Goal: Communication & Community: Answer question/provide support

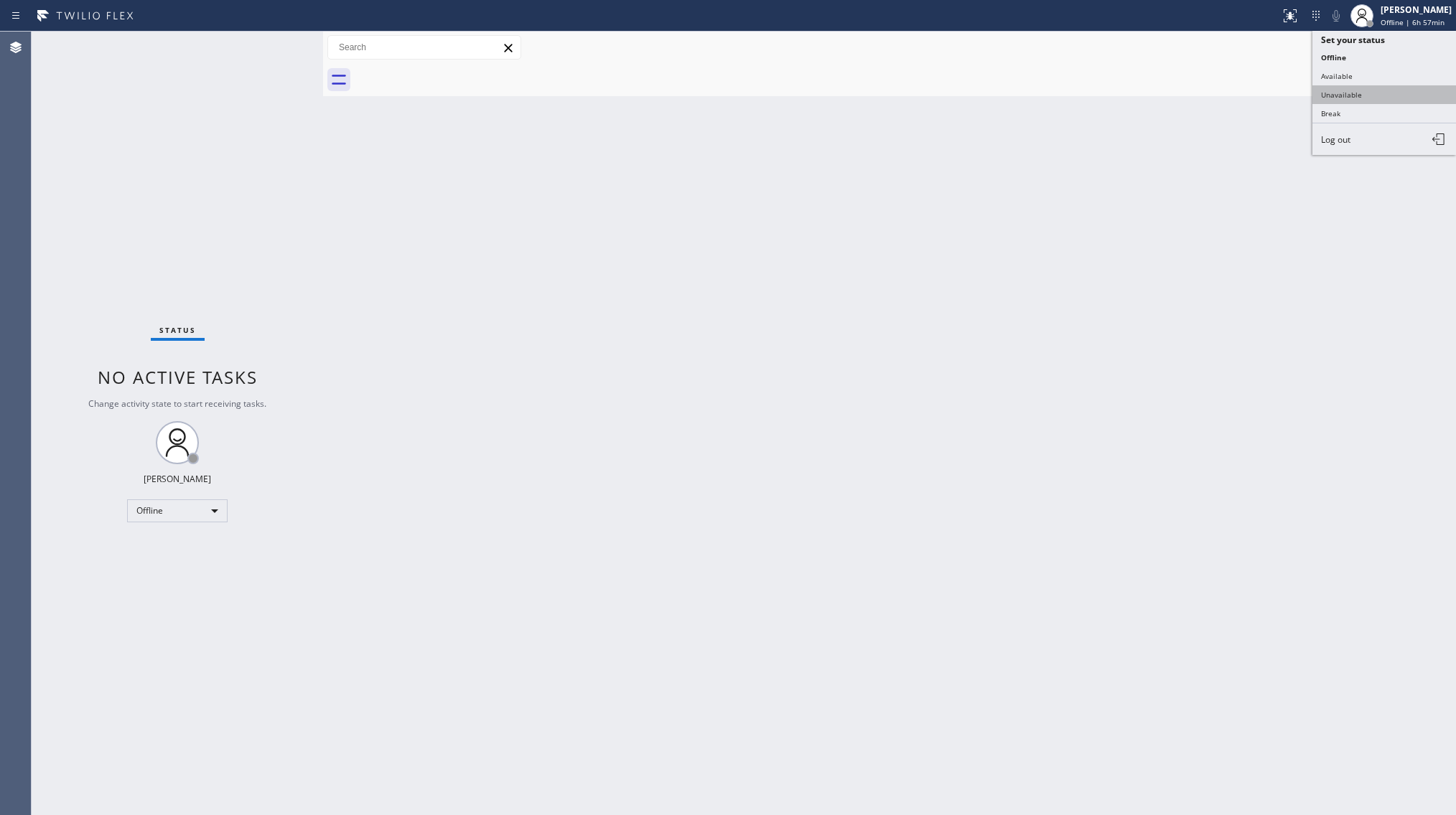
click at [1334, 96] on button "Unavailable" at bounding box center [1384, 95] width 144 height 19
click at [1416, 64] on div at bounding box center [905, 80] width 1101 height 32
click at [1400, 56] on button "Call to Customer" at bounding box center [1386, 49] width 110 height 27
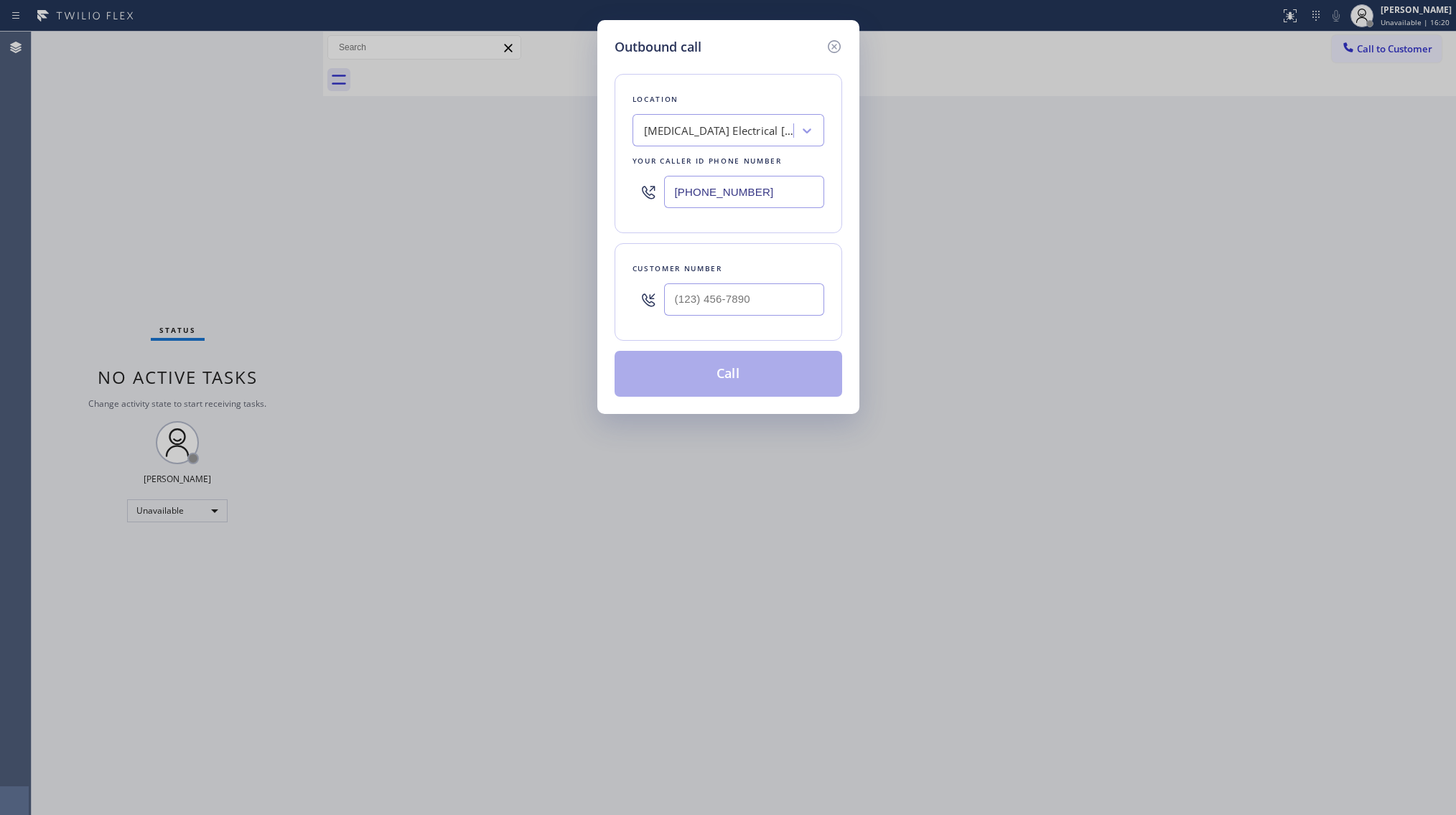
drag, startPoint x: 799, startPoint y: 199, endPoint x: 657, endPoint y: 236, distance: 146.7
click at [657, 236] on div "Location [MEDICAL_DATA] Electrical [GEOGRAPHIC_DATA] Your caller id phone numbe…" at bounding box center [728, 226] width 227 height 340
paste input "626) 469-5669"
type input "[PHONE_NUMBER]"
click at [707, 311] on input "(___) ___-____" at bounding box center [743, 300] width 160 height 32
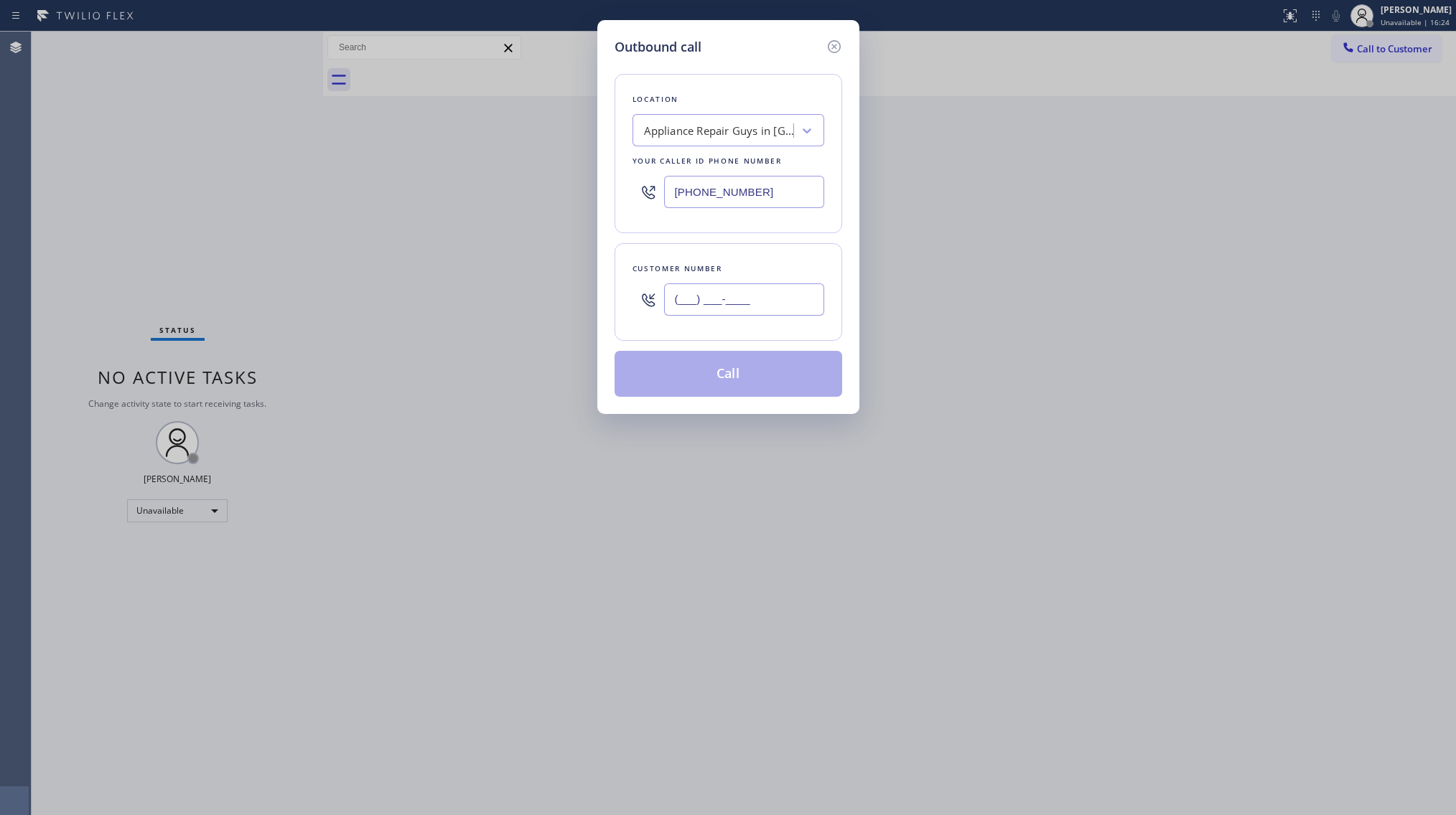
paste input "773) 877-0639"
click at [693, 284] on input "[PHONE_NUMBER]" at bounding box center [743, 300] width 160 height 32
paste input "7) 738-7706"
drag, startPoint x: 768, startPoint y: 305, endPoint x: 667, endPoint y: 297, distance: 101.3
click at [672, 297] on input "[PHONE_NUMBER]" at bounding box center [743, 300] width 160 height 32
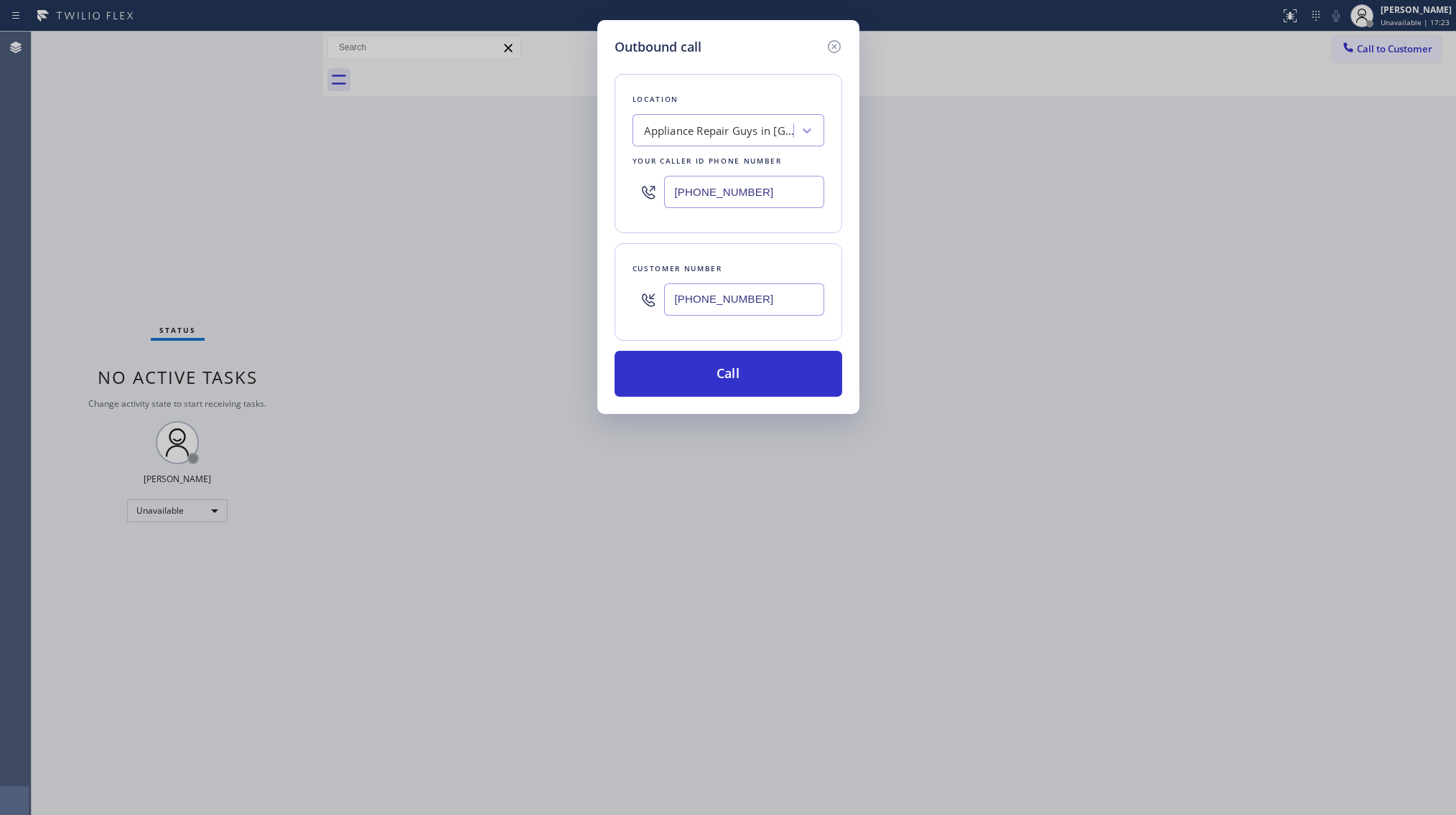
drag, startPoint x: 670, startPoint y: 299, endPoint x: 804, endPoint y: 325, distance: 136.5
click at [804, 323] on div "[PHONE_NUMBER]" at bounding box center [743, 299] width 160 height 47
paste input "3) 877-0639"
type input "[PHONE_NUMBER]"
click at [726, 378] on button "Call" at bounding box center [728, 374] width 227 height 46
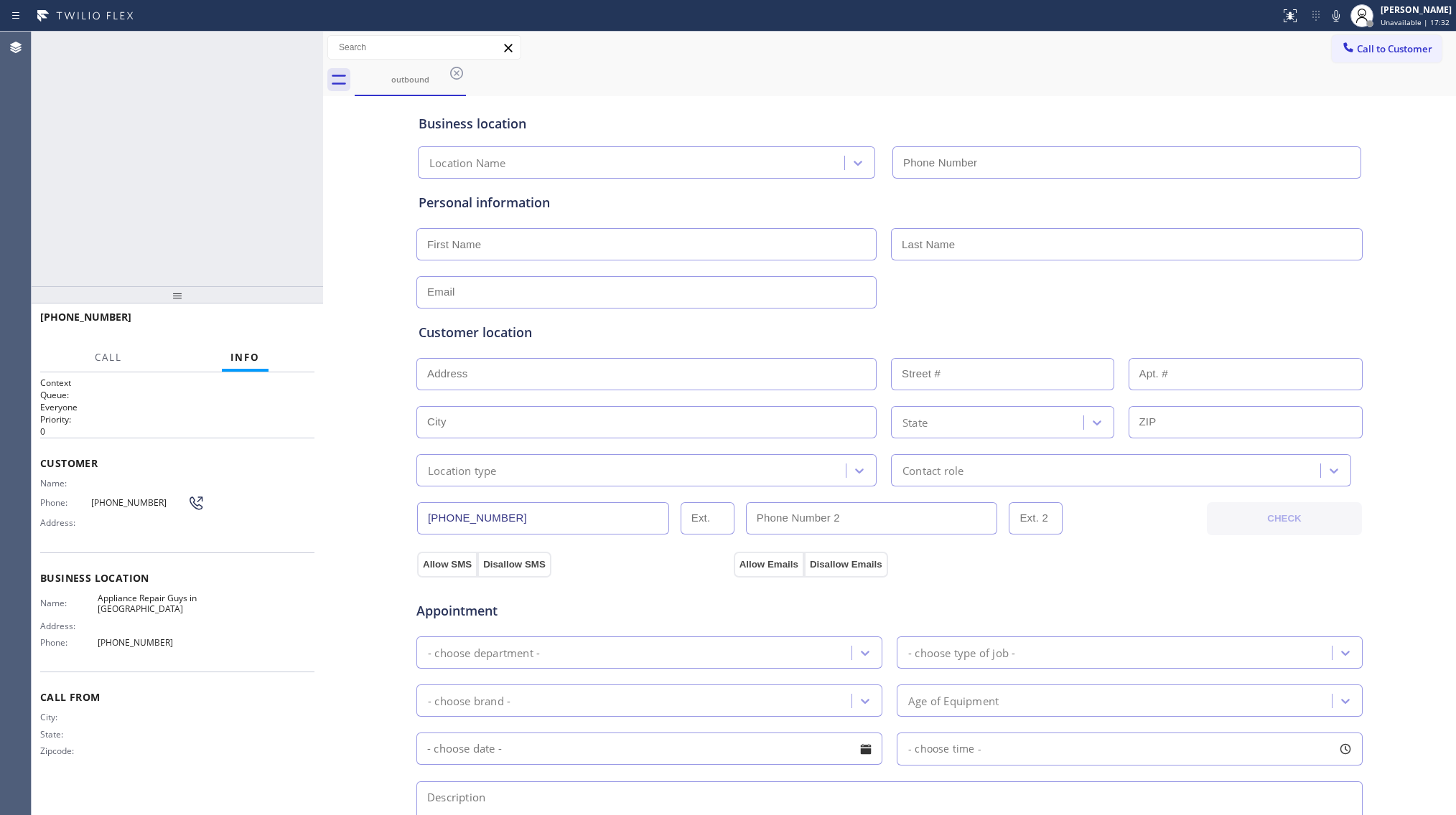
type input "[PHONE_NUMBER]"
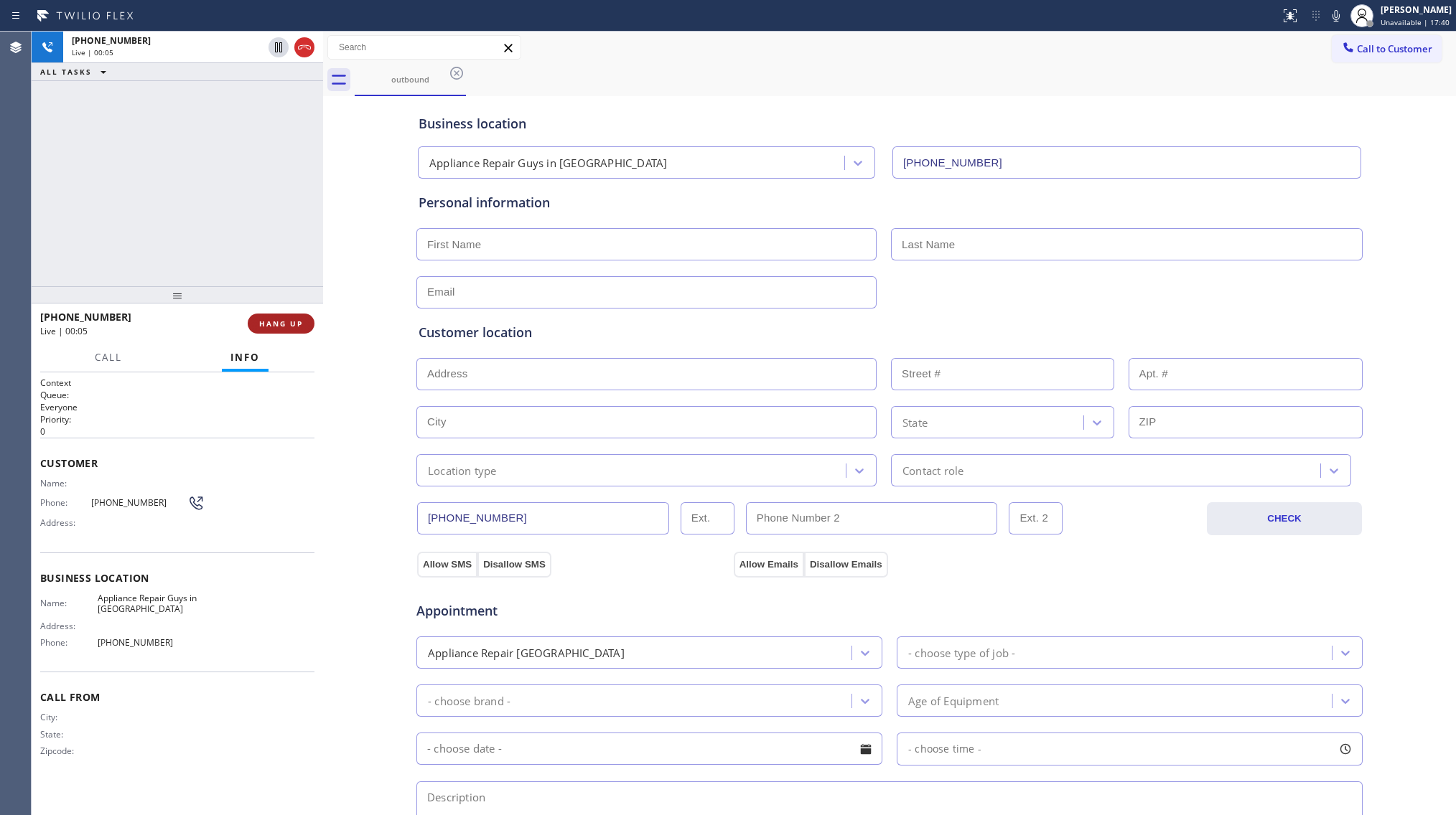
click at [282, 333] on button "HANG UP" at bounding box center [281, 324] width 67 height 21
click at [281, 331] on button "HANG UP" at bounding box center [281, 324] width 67 height 21
click at [276, 325] on span "COMPLETE" at bounding box center [279, 324] width 50 height 10
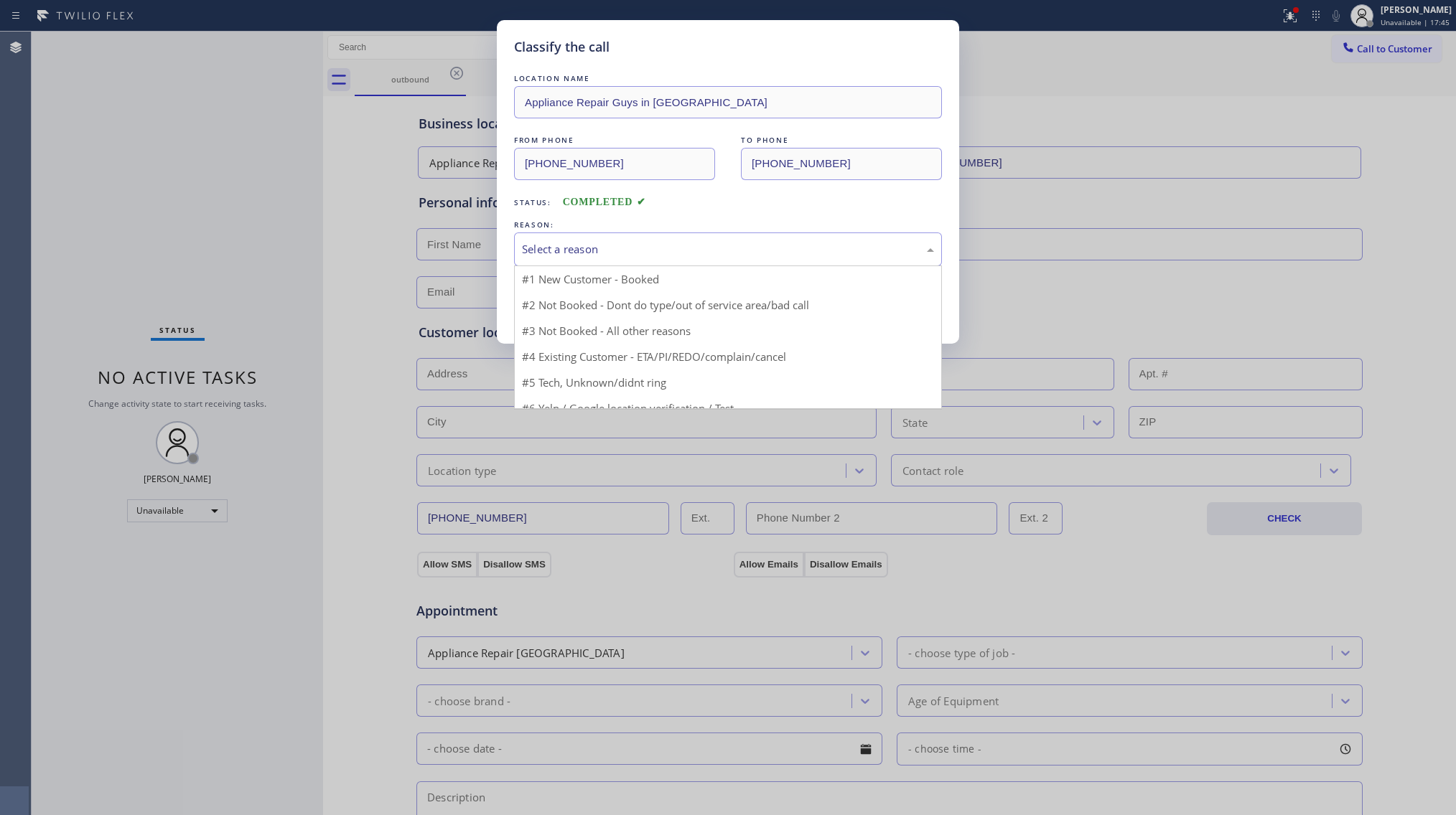
click at [598, 240] on div "Select a reason" at bounding box center [727, 249] width 428 height 33
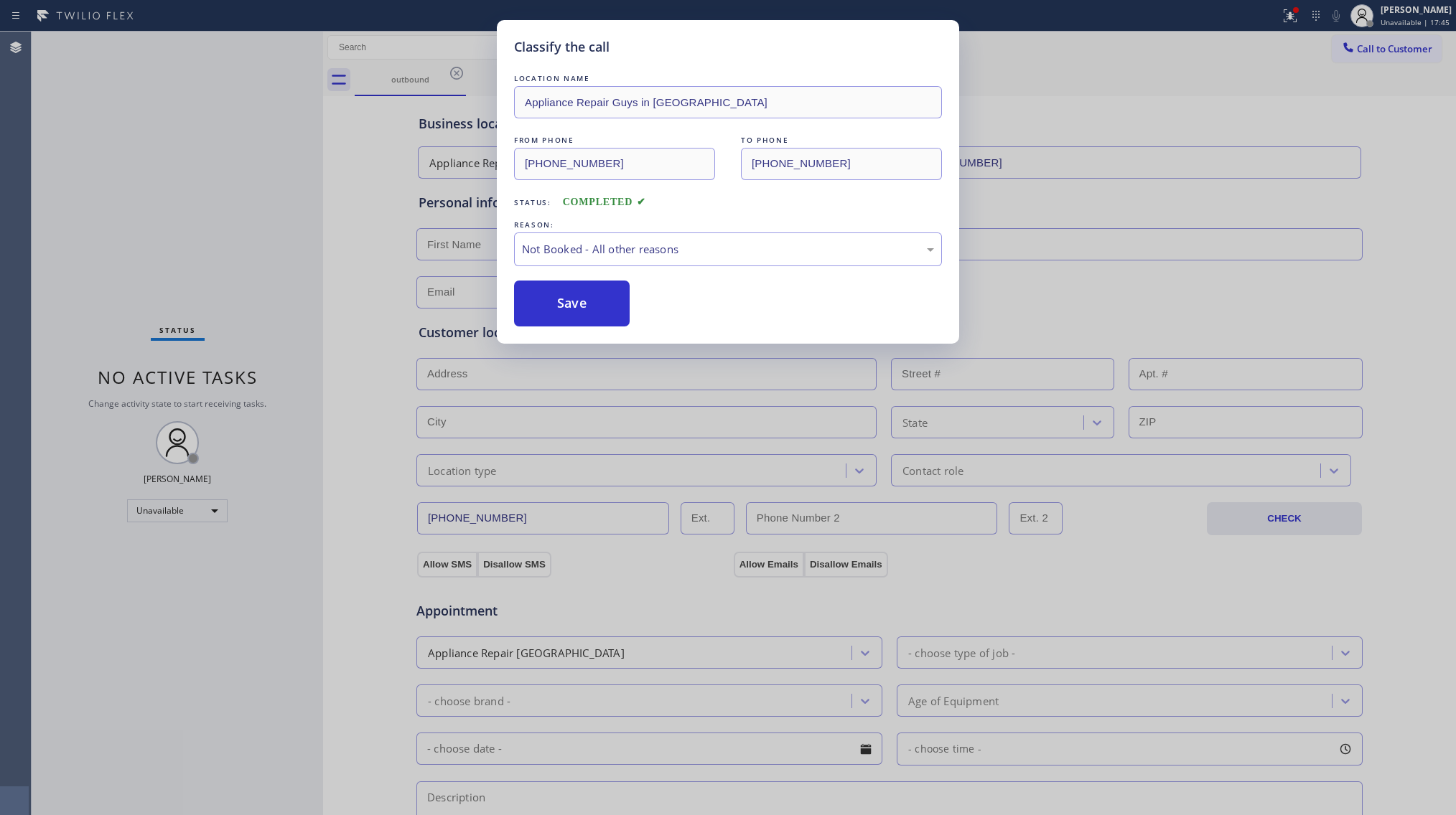
click at [589, 296] on button "Save" at bounding box center [571, 303] width 115 height 46
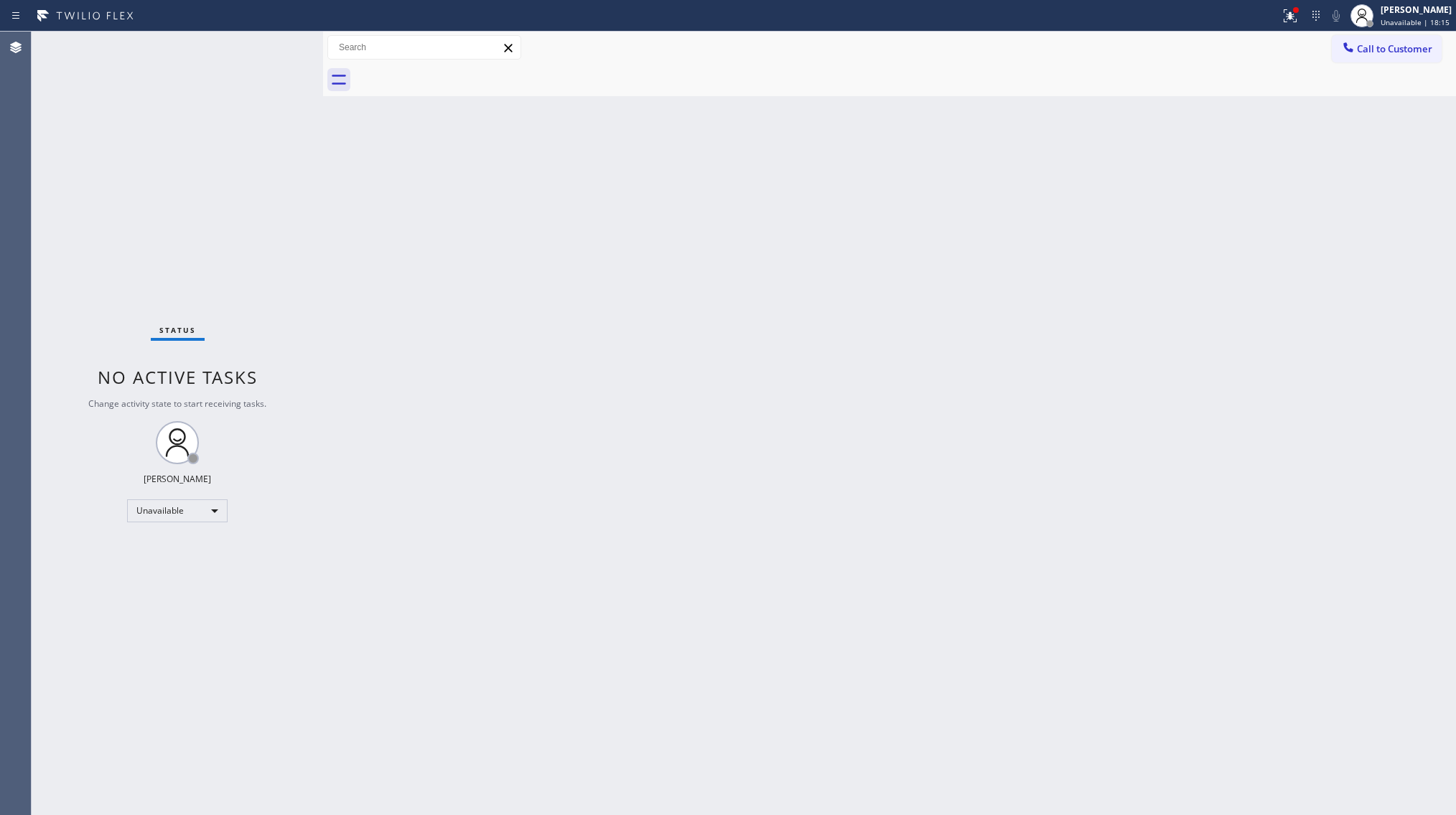
drag, startPoint x: 1295, startPoint y: 11, endPoint x: 1260, endPoint y: 69, distance: 67.7
click at [1293, 15] on div at bounding box center [1289, 15] width 32 height 32
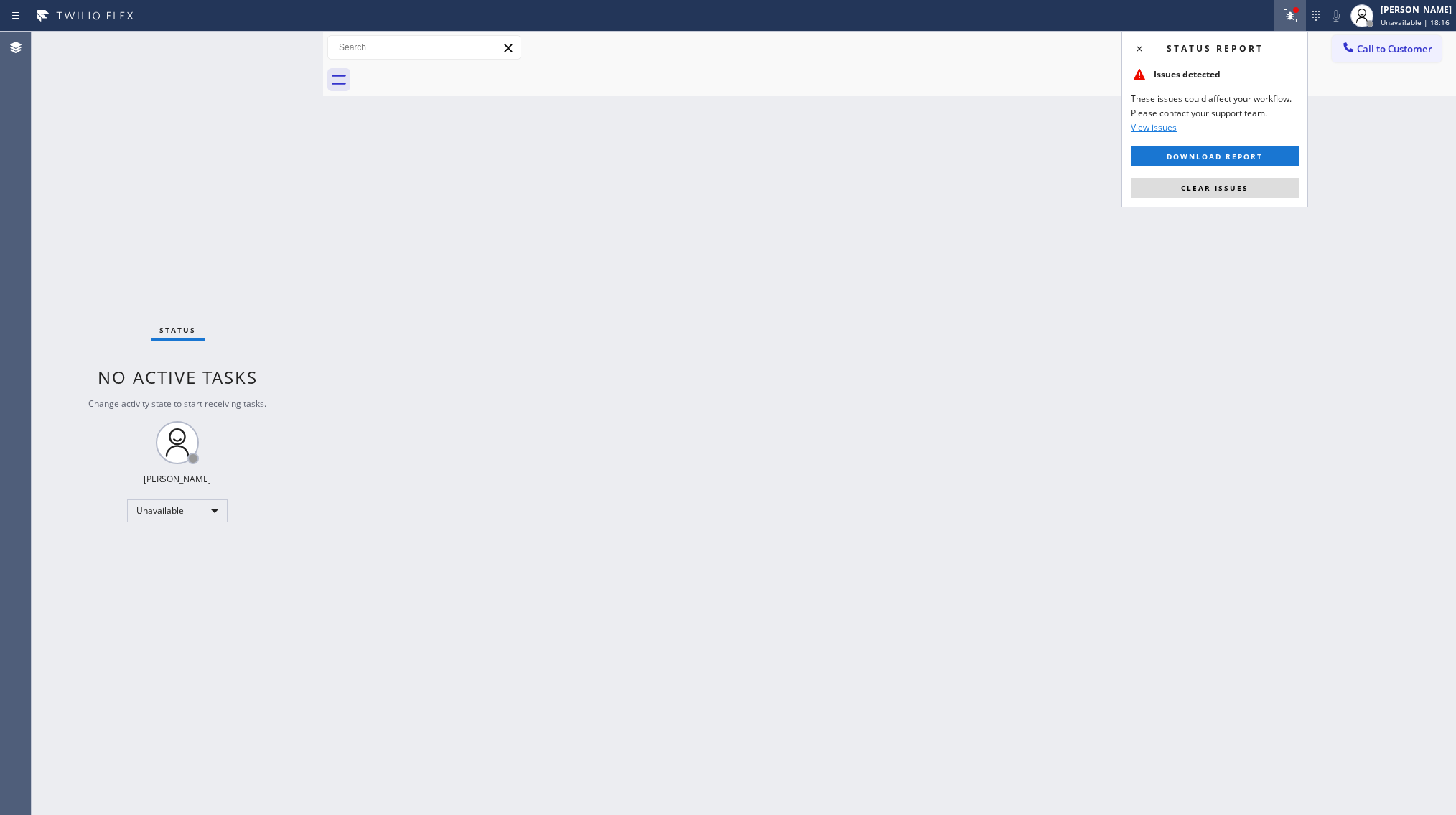
drag, startPoint x: 1184, startPoint y: 182, endPoint x: 1244, endPoint y: 141, distance: 72.7
click at [1184, 182] on button "Clear issues" at bounding box center [1214, 188] width 168 height 21
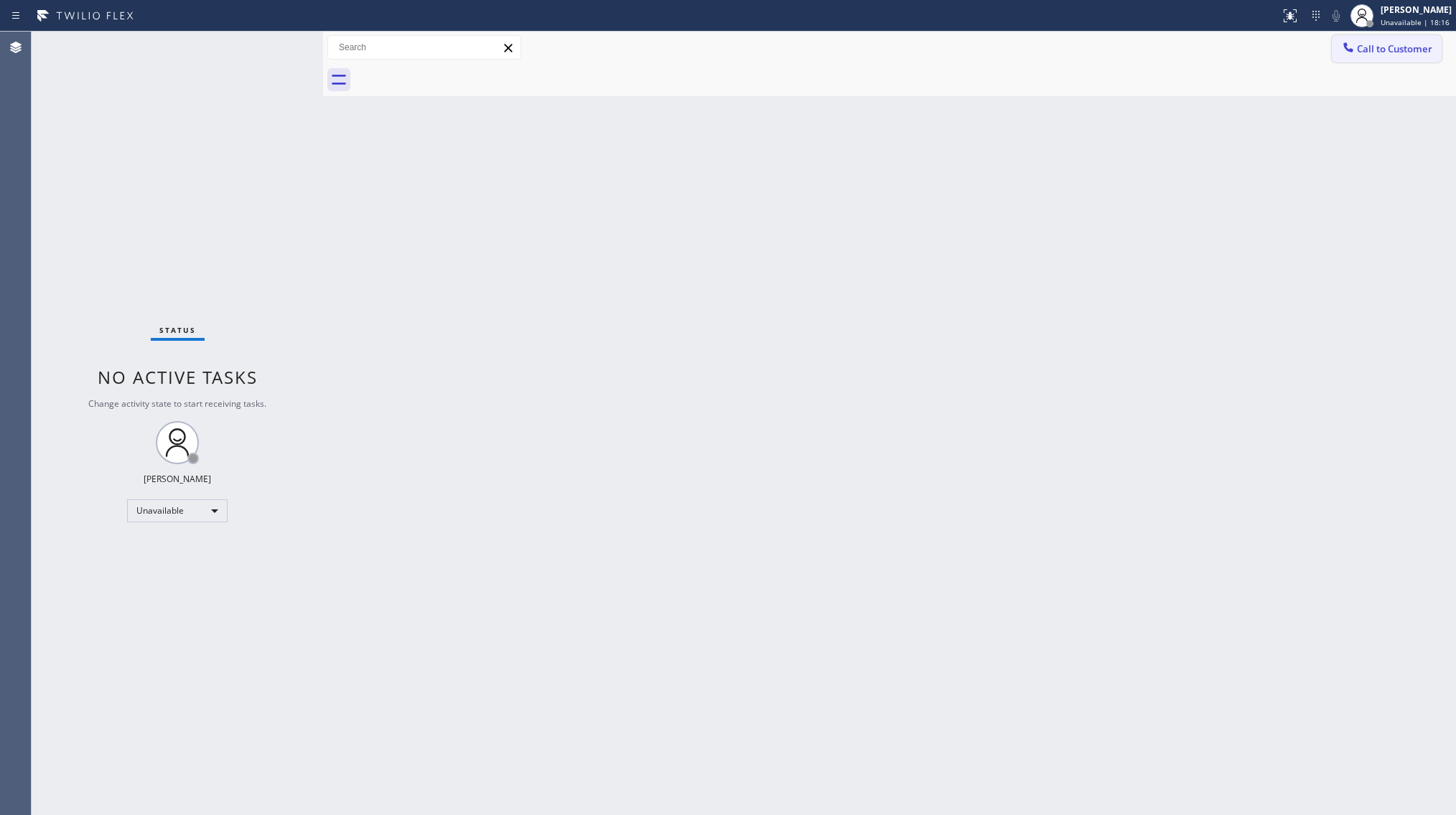
click at [1338, 46] on button "Call to Customer" at bounding box center [1386, 49] width 110 height 27
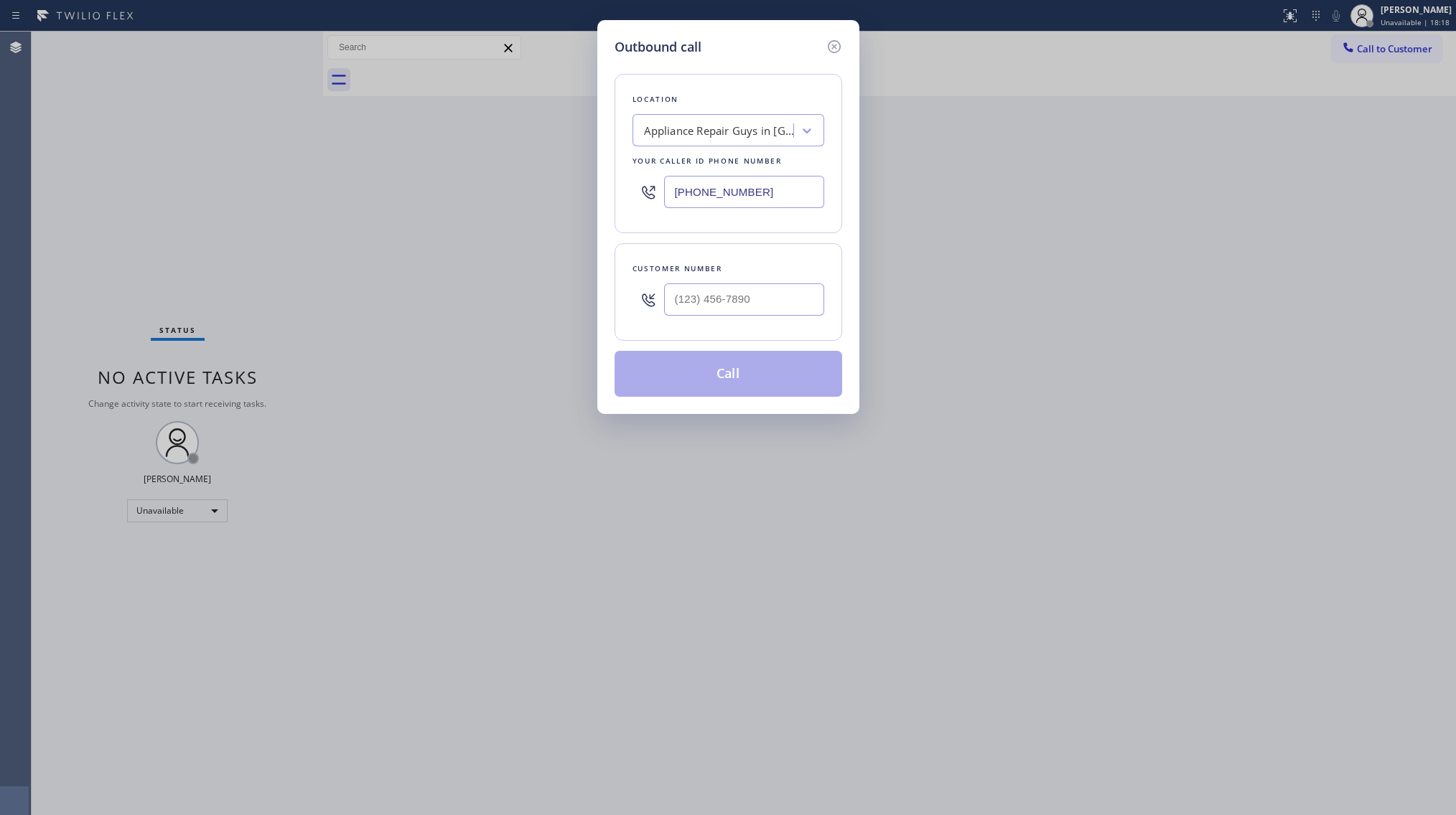
drag, startPoint x: 756, startPoint y: 195, endPoint x: 581, endPoint y: 202, distance: 175.1
click at [558, 190] on div "Outbound call Location Appliance Repair Guys in [GEOGRAPHIC_DATA] Your caller i…" at bounding box center [728, 408] width 1456 height 815
paste input "760) 388-9556"
type input "[PHONE_NUMBER]"
click at [702, 302] on input "(___) ___-____" at bounding box center [743, 300] width 160 height 32
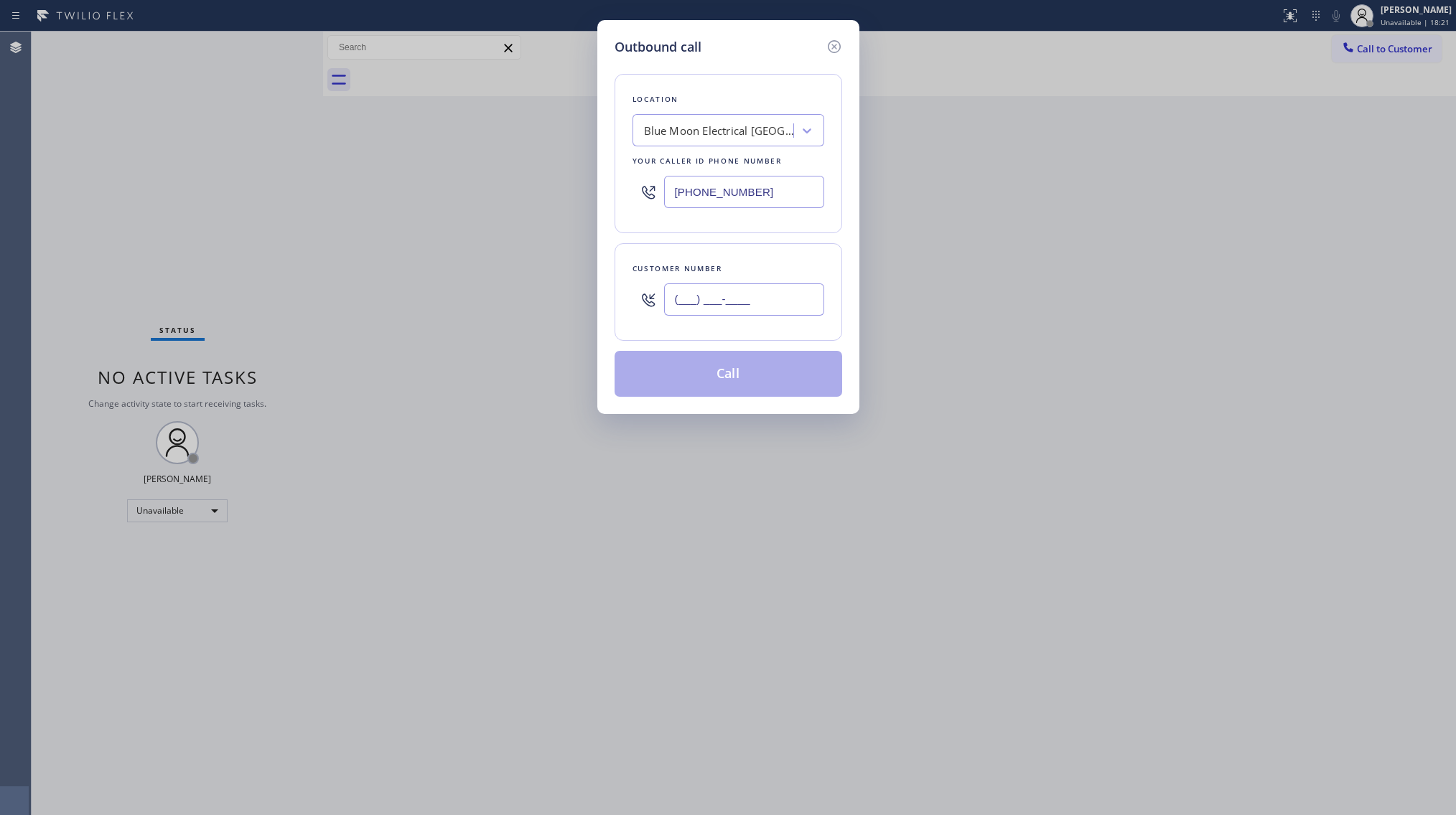
paste input "602) 790-1711"
type input "[PHONE_NUMBER]"
click at [726, 383] on button "Call" at bounding box center [728, 374] width 227 height 46
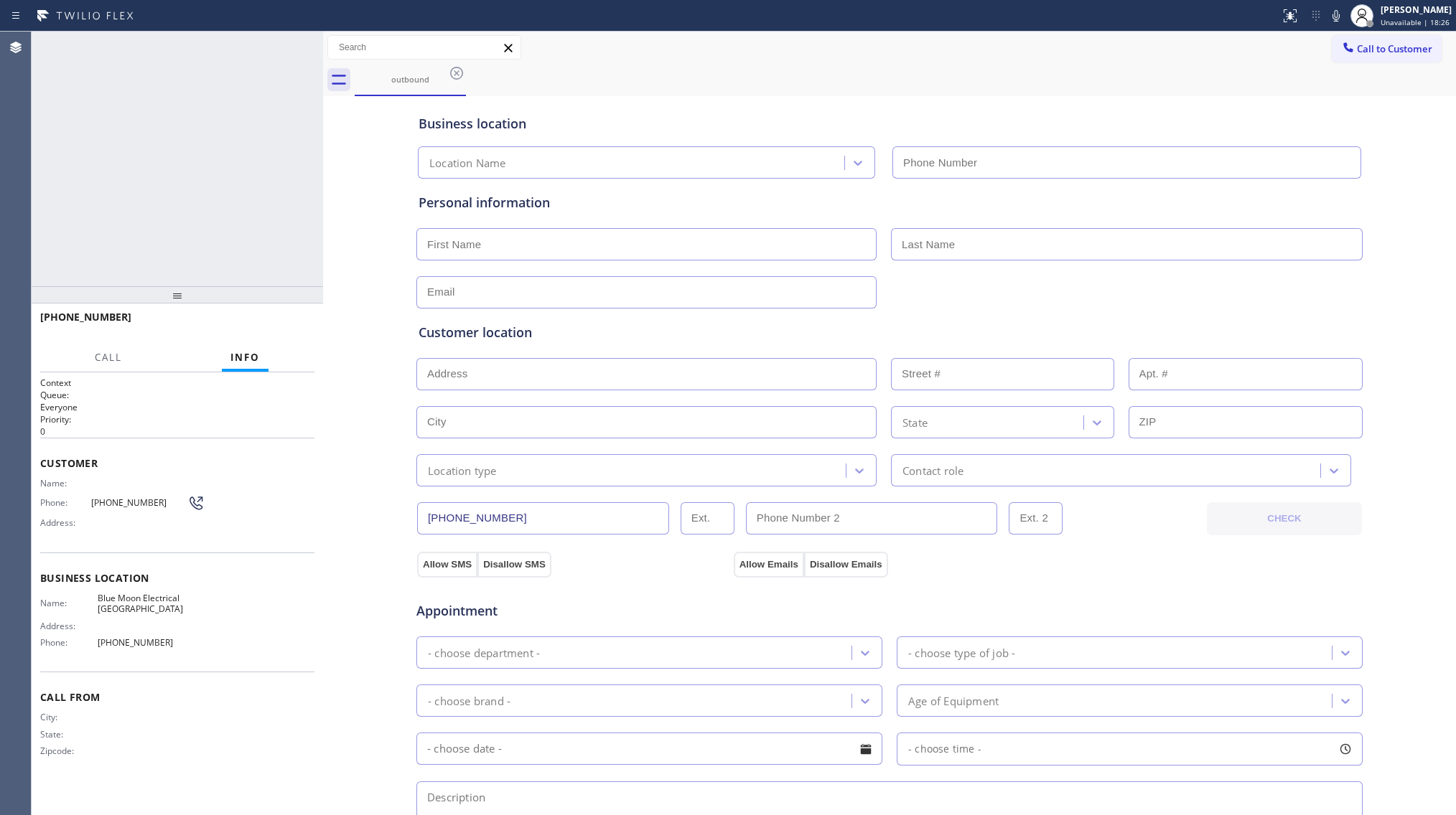
type input "[PHONE_NUMBER]"
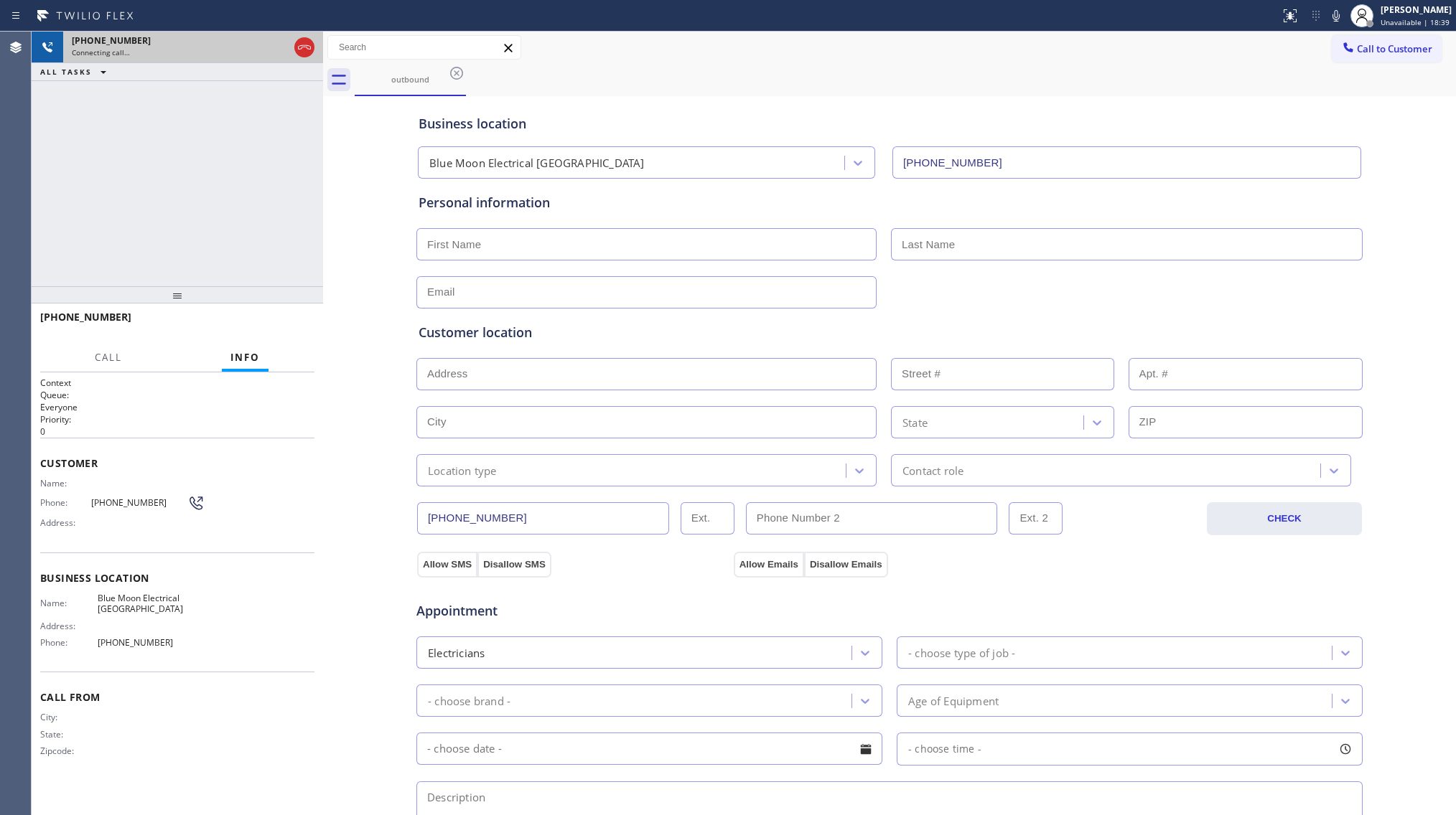
click at [314, 47] on div at bounding box center [304, 47] width 26 height 32
click at [311, 44] on icon at bounding box center [304, 47] width 17 height 17
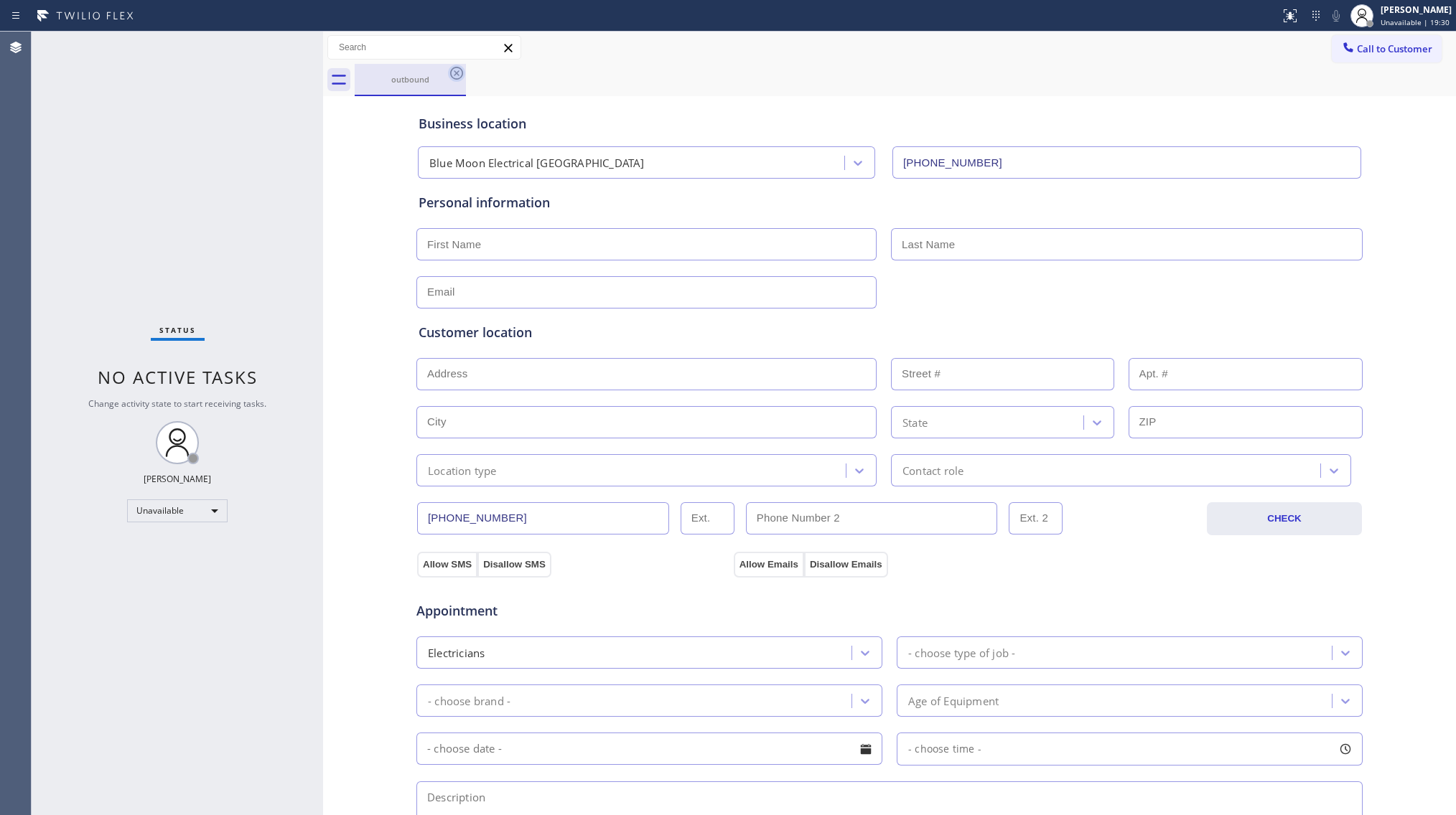
click at [460, 70] on icon at bounding box center [456, 73] width 17 height 17
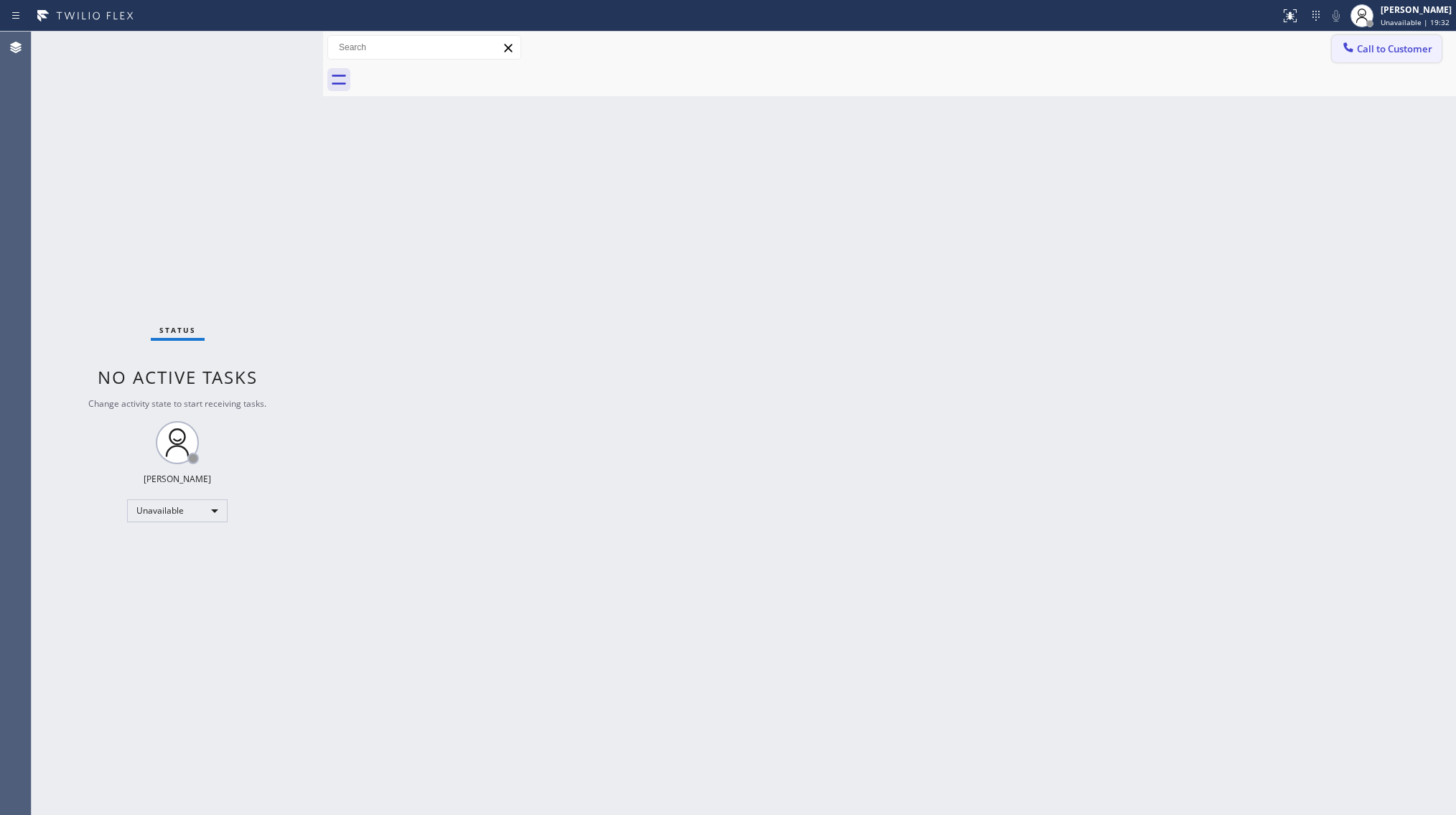
click at [1348, 52] on icon at bounding box center [1347, 47] width 15 height 15
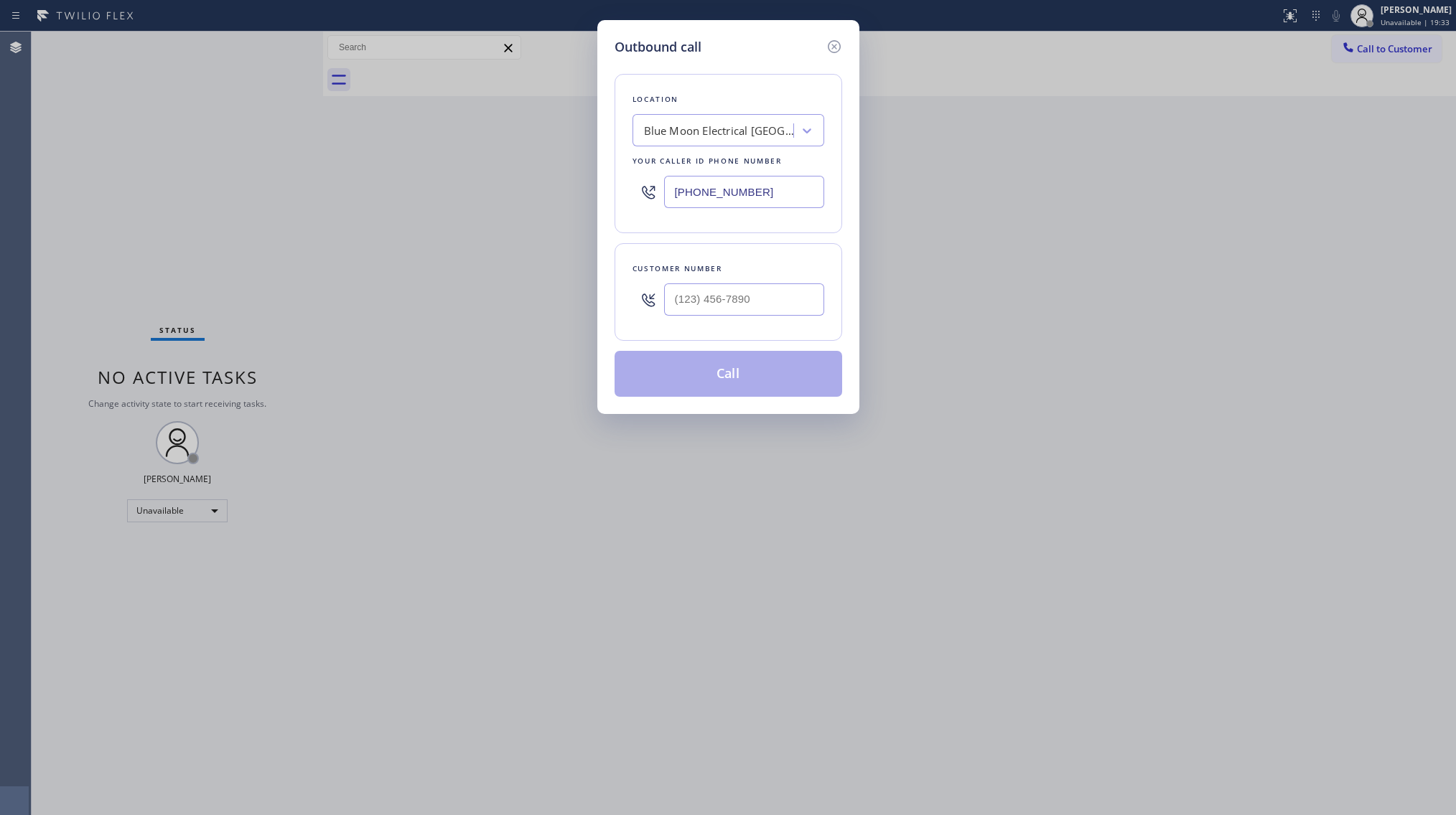
drag, startPoint x: 762, startPoint y: 194, endPoint x: 626, endPoint y: 214, distance: 137.5
click at [626, 214] on div "Location Blue Moon Electrical [GEOGRAPHIC_DATA] Your caller id phone number [PH…" at bounding box center [728, 154] width 227 height 159
paste input "08) 554-7898"
type input "[PHONE_NUMBER]"
click at [678, 308] on input "(___) ___-____" at bounding box center [743, 300] width 160 height 32
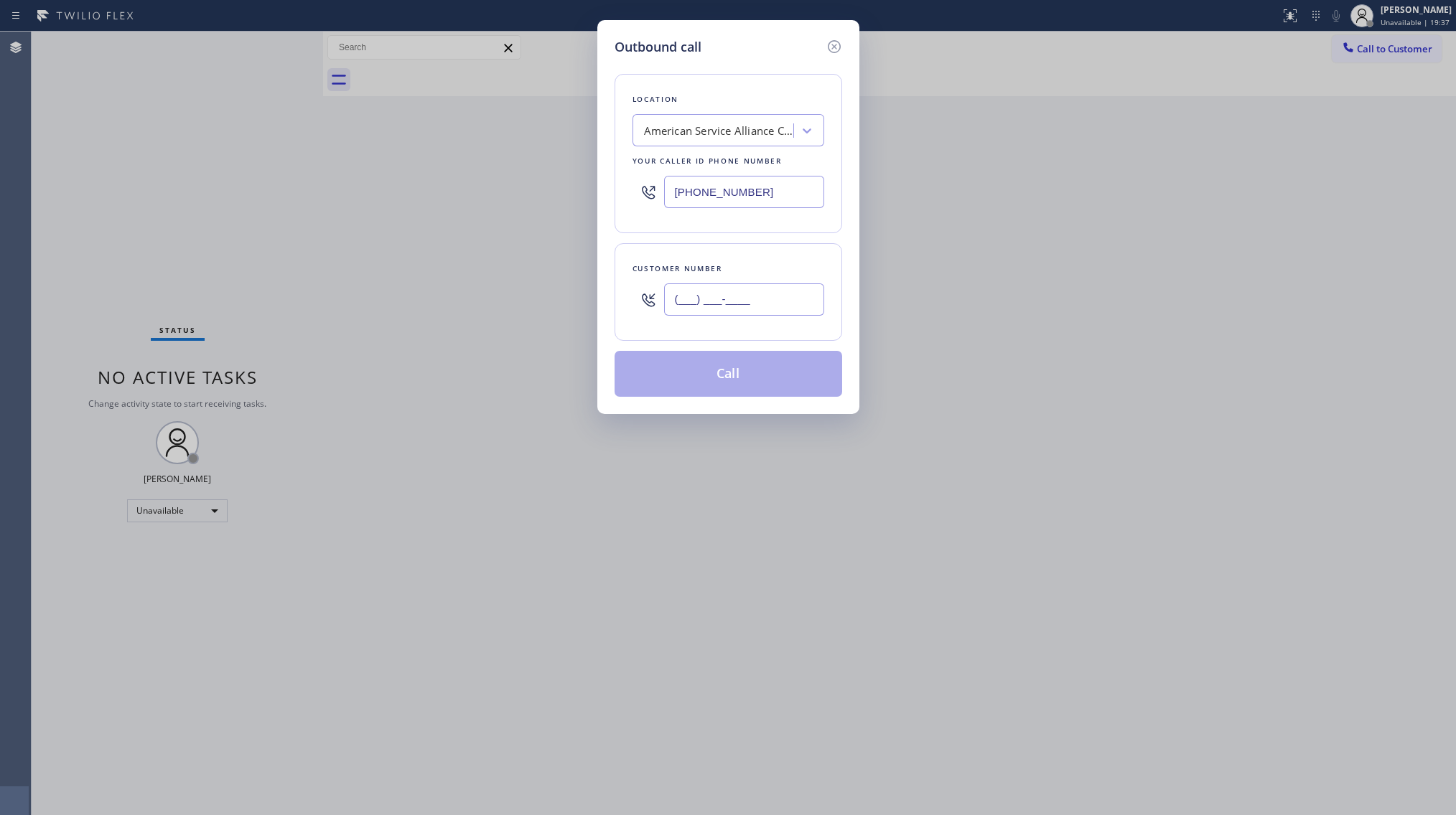
paste input "773) 701-2256"
type input "[PHONE_NUMBER]"
click at [747, 371] on button "Call" at bounding box center [728, 374] width 227 height 46
click at [759, 348] on div "Location American Service Alliance [GEOGRAPHIC_DATA] Your caller id phone numbe…" at bounding box center [728, 226] width 227 height 340
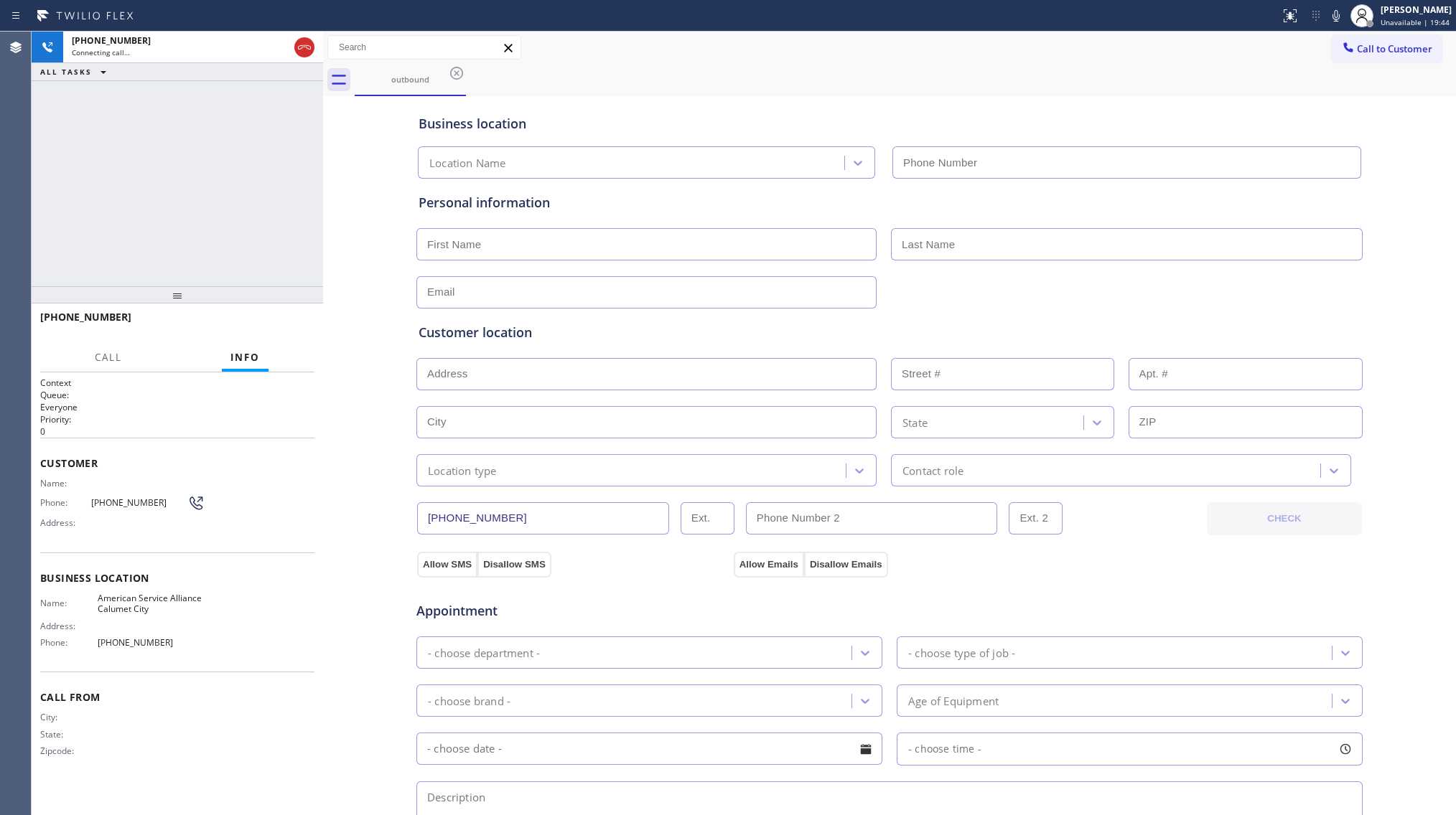
type input "[PHONE_NUMBER]"
click at [298, 331] on button "HANG UP" at bounding box center [281, 324] width 67 height 21
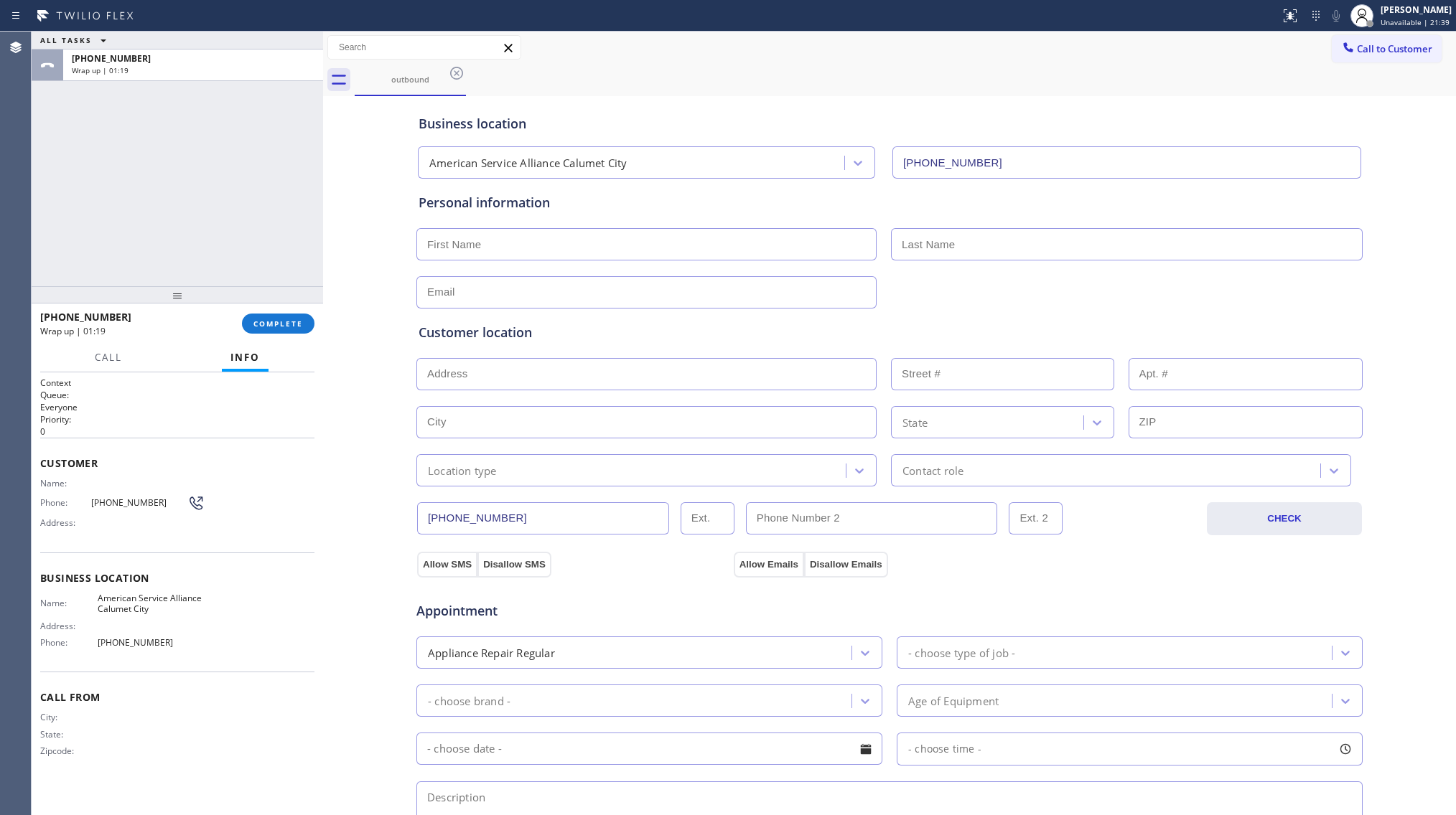
drag, startPoint x: 277, startPoint y: 333, endPoint x: 285, endPoint y: 342, distance: 12.0
click at [277, 333] on button "COMPLETE" at bounding box center [278, 324] width 73 height 21
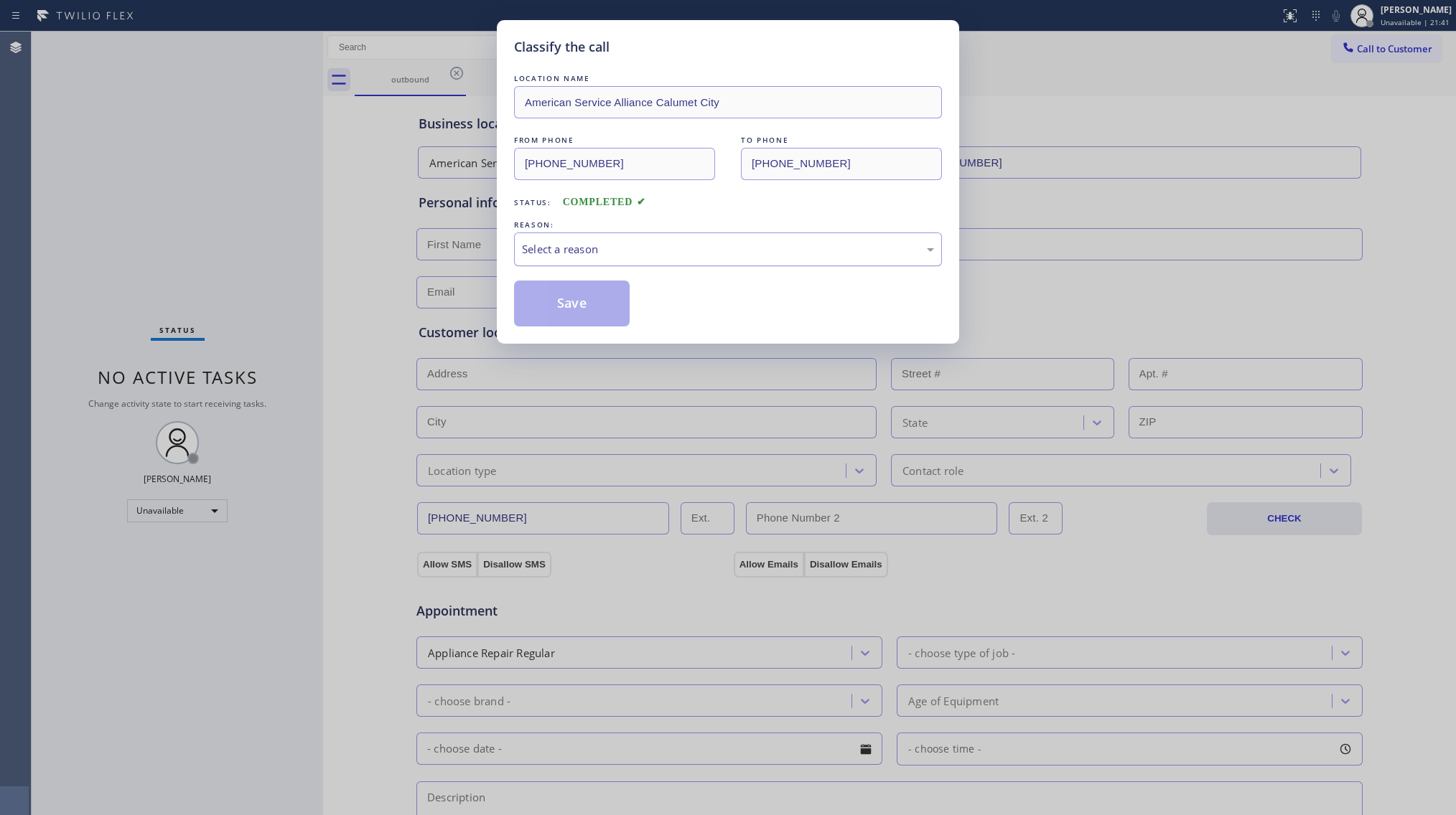
drag, startPoint x: 696, startPoint y: 245, endPoint x: 678, endPoint y: 265, distance: 26.9
click at [688, 254] on div "Select a reason" at bounding box center [728, 249] width 412 height 16
click at [559, 310] on button "Save" at bounding box center [571, 303] width 115 height 46
click at [559, 308] on button "Save" at bounding box center [571, 303] width 115 height 46
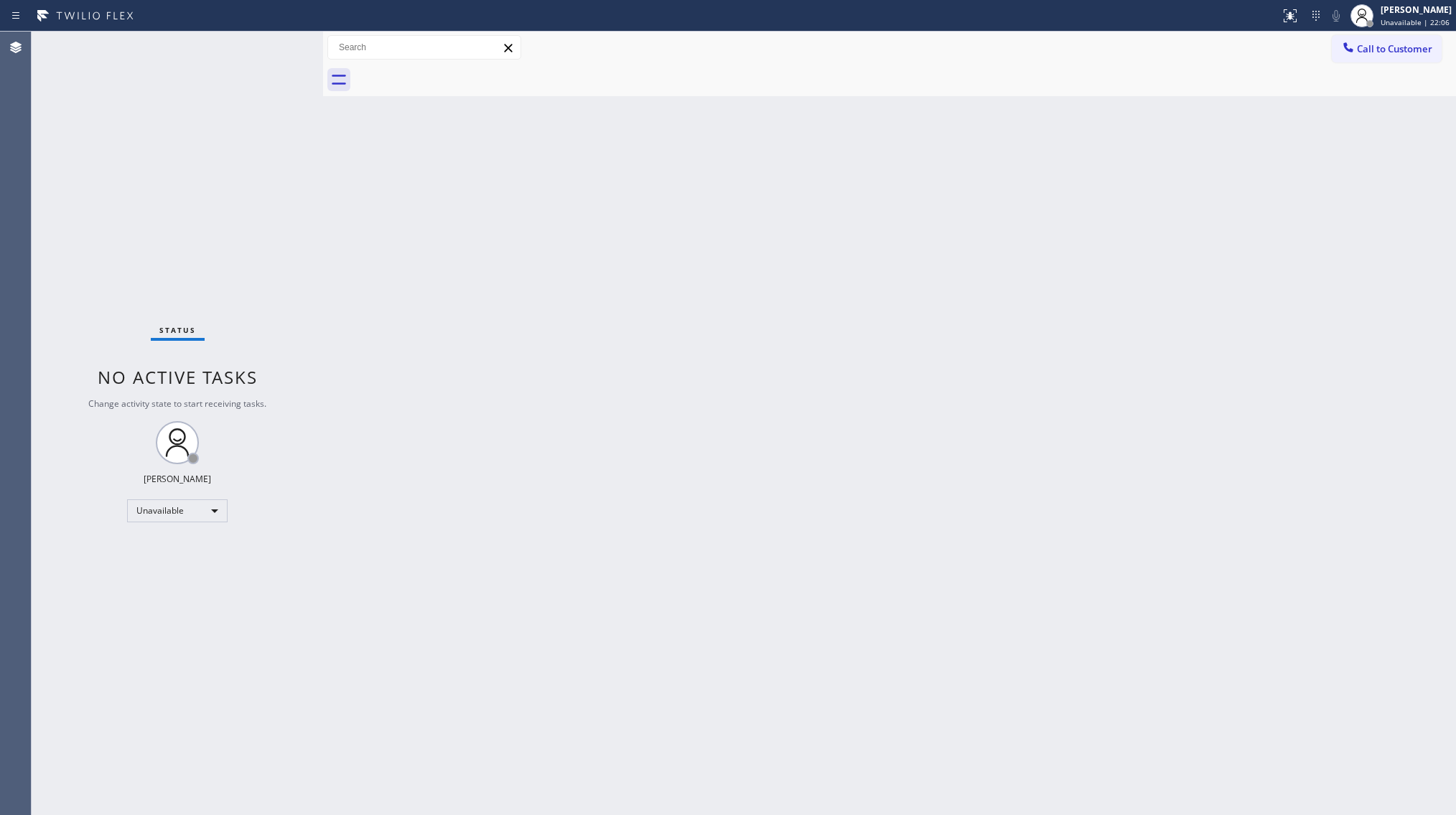
click at [923, 204] on div "Back to Dashboard Change Sender ID Customers Technicians Select a contact Outbo…" at bounding box center [889, 423] width 1133 height 783
